Goal: Browse casually

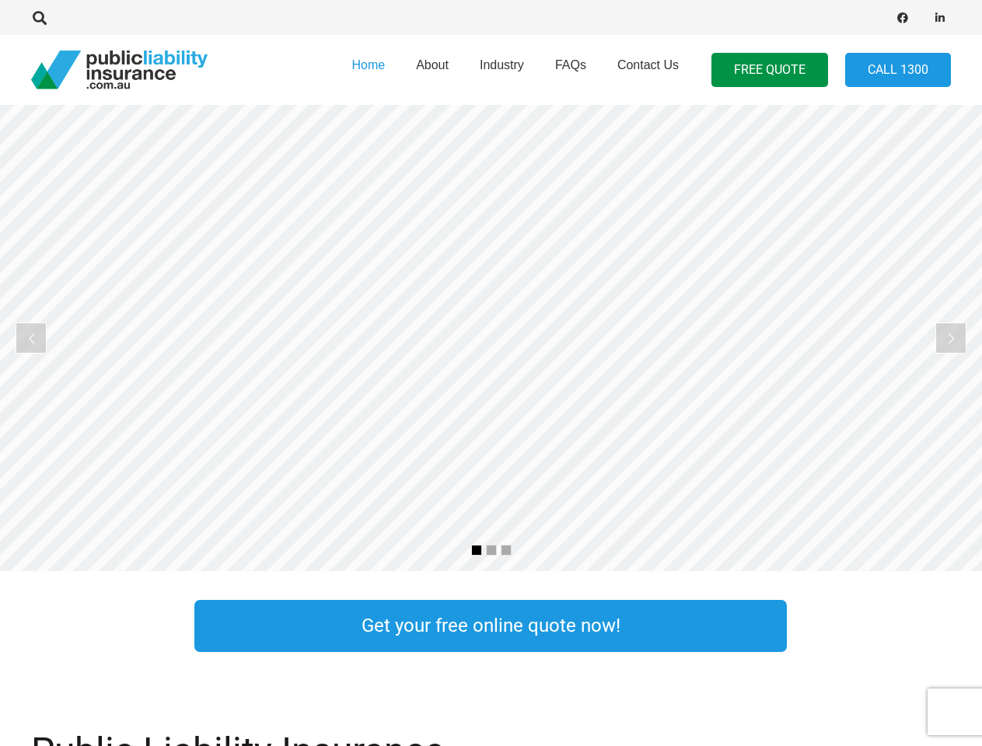
click at [491, 373] on rs-layer at bounding box center [491, 338] width 982 height 467
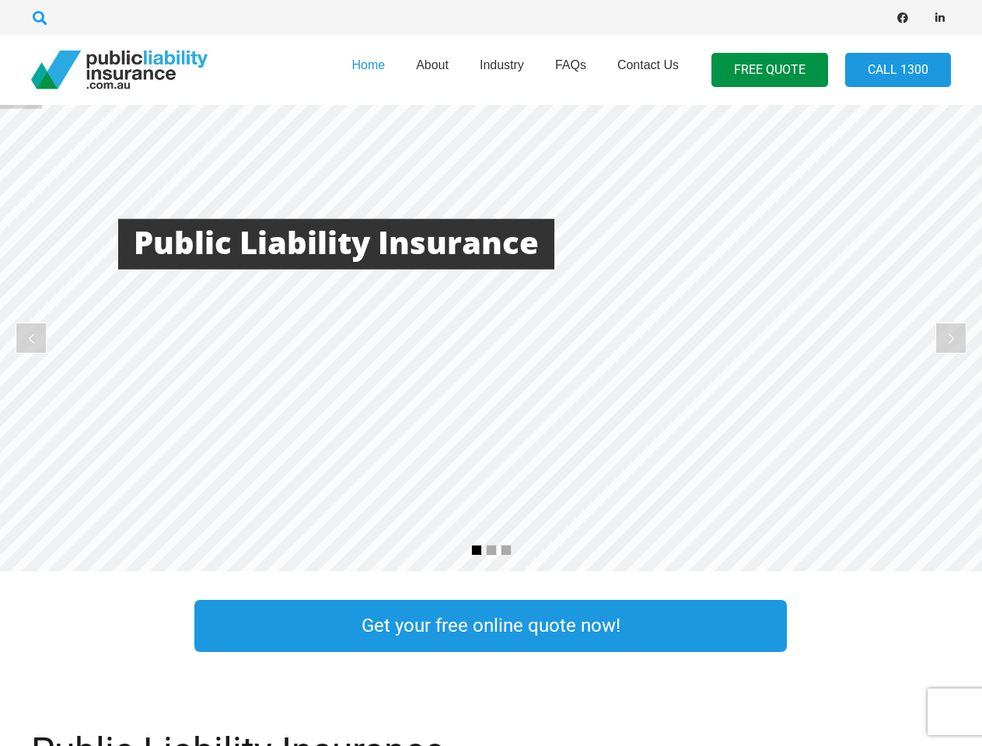
click at [40, 18] on icon "Search" at bounding box center [40, 18] width 14 height 14
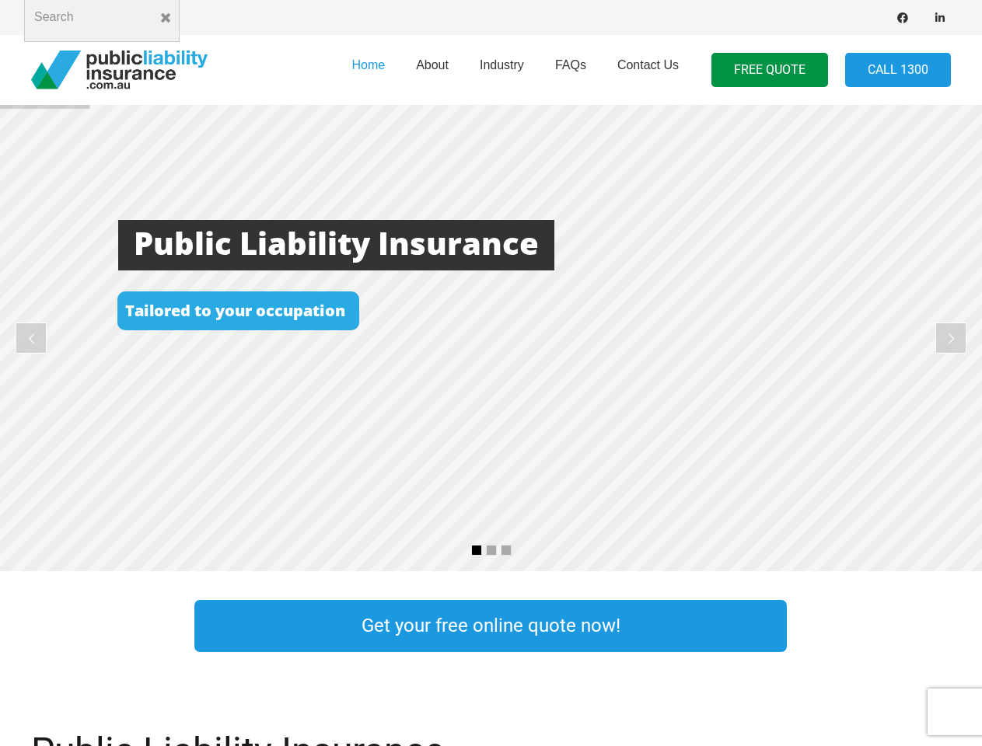
click at [66, 18] on div at bounding box center [279, 17] width 496 height 49
click at [491, 338] on rs-layer at bounding box center [491, 338] width 982 height 467
click at [31, 338] on rs-arrow at bounding box center [31, 338] width 31 height 31
click at [951, 338] on rs-arrow at bounding box center [950, 338] width 31 height 31
click at [477, 551] on rs-bullet at bounding box center [476, 550] width 11 height 11
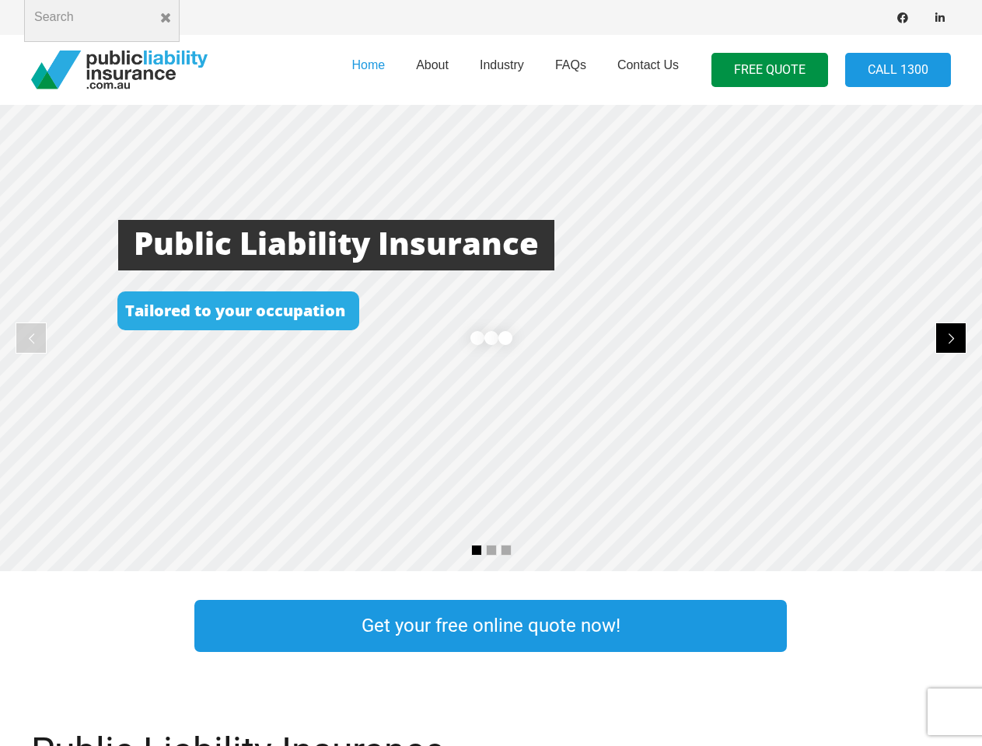
click at [491, 551] on rs-bullet at bounding box center [491, 550] width 11 height 11
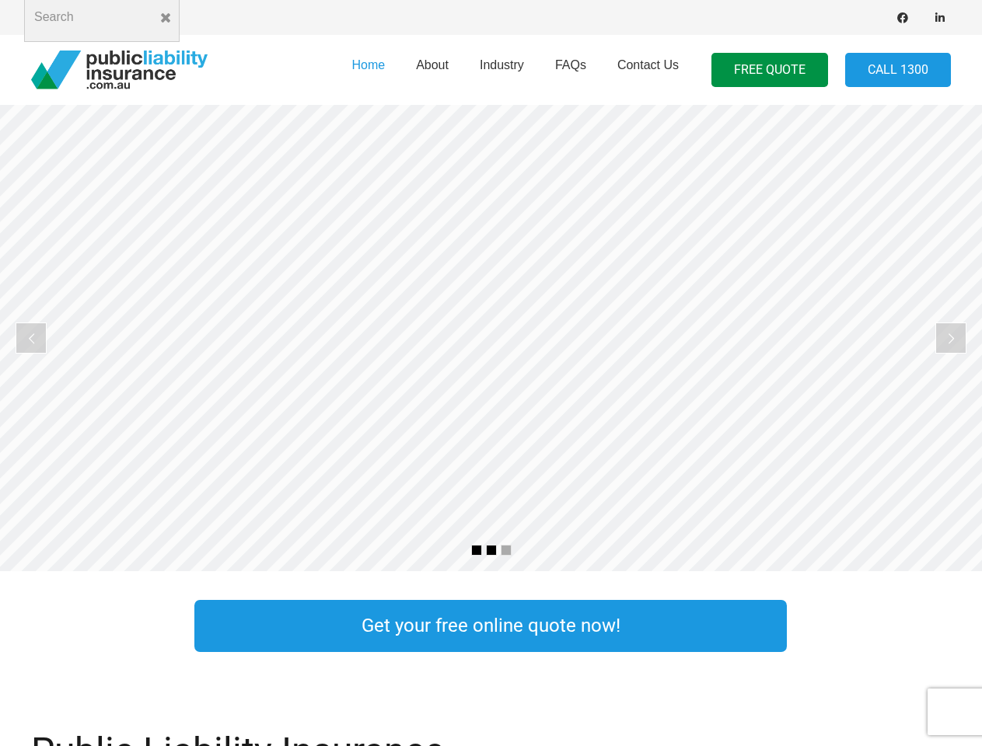
click at [506, 551] on rs-bullet at bounding box center [506, 550] width 11 height 11
click at [491, 338] on rs-slide "Cost Effective Public Liability Insurance Start Your Free Quote Online Now" at bounding box center [491, 338] width 982 height 467
